Goal: Information Seeking & Learning: Learn about a topic

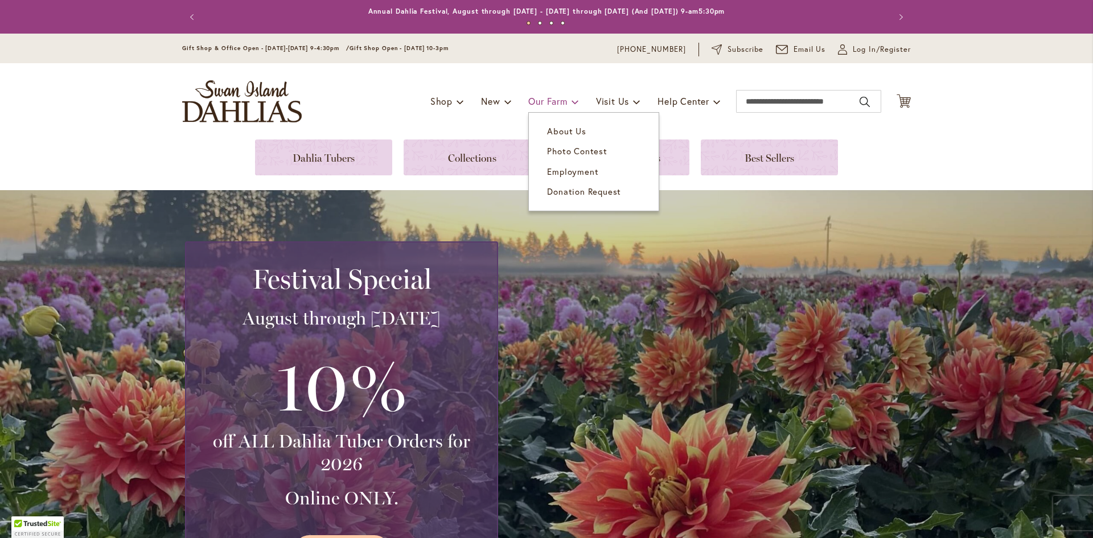
click at [543, 99] on span "Our Farm" at bounding box center [547, 101] width 39 height 12
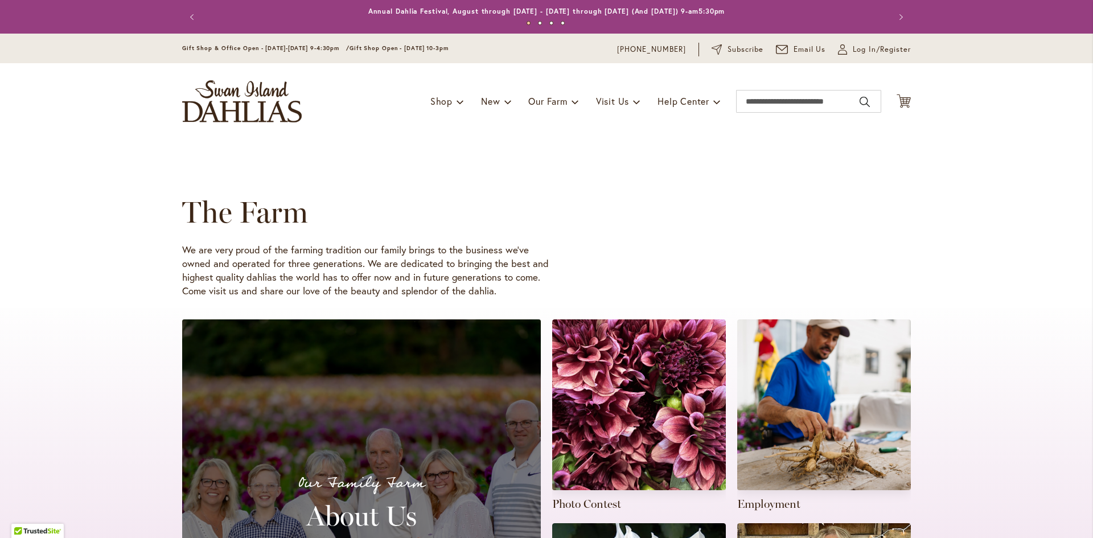
click at [547, 130] on div "Toggle Nav Shop Dahlia Tubers Collections Fresh Cut Dahlias Gardening Supplies …" at bounding box center [547, 101] width 752 height 76
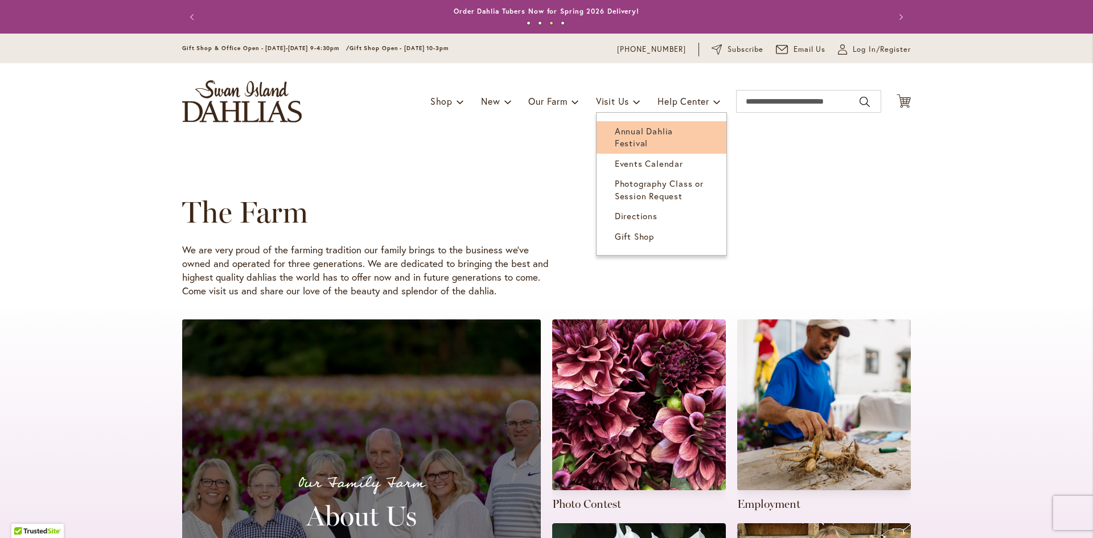
click at [625, 125] on span "Annual Dahlia Festival" at bounding box center [644, 136] width 58 height 23
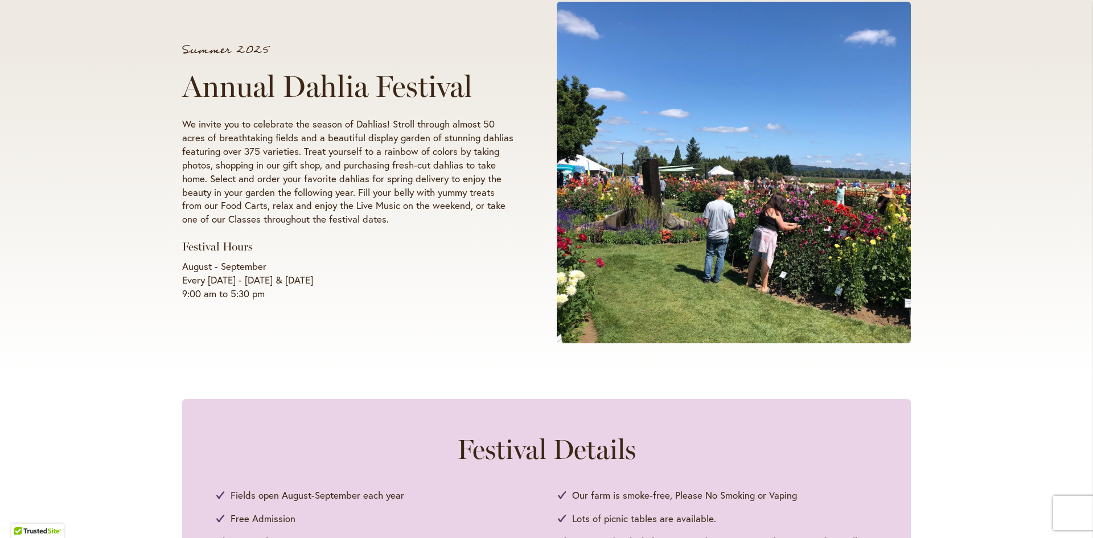
scroll to position [228, 0]
